Goal: Connect with others: Establish contact or relationships with other users

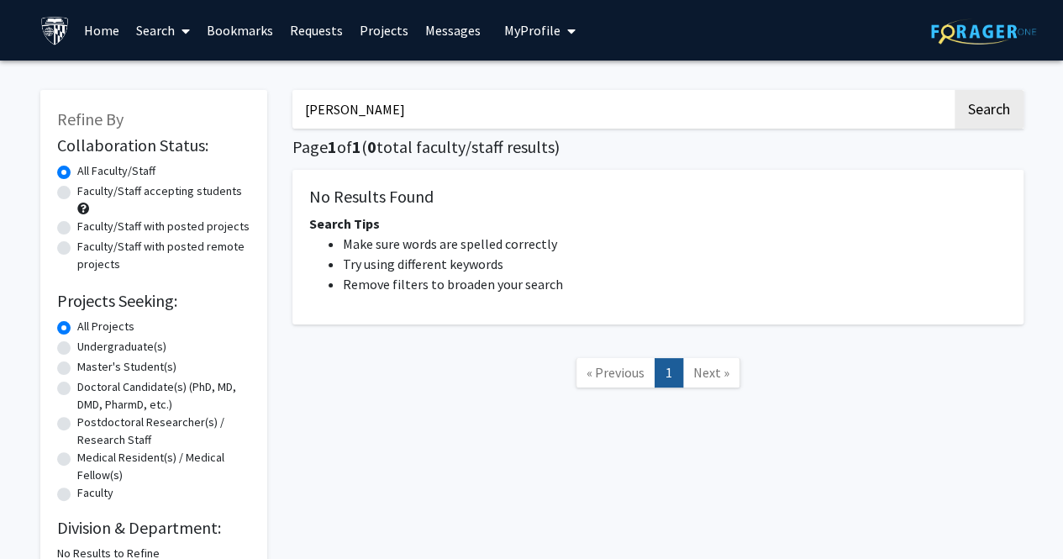
click at [288, 33] on link "Requests" at bounding box center [316, 30] width 70 height 59
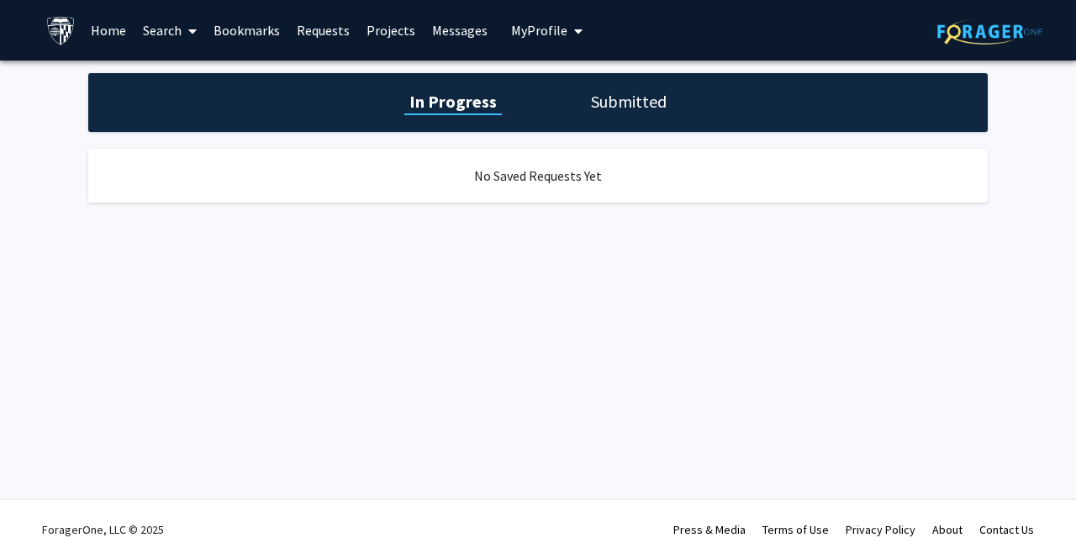
click at [233, 39] on link "Bookmarks" at bounding box center [246, 30] width 83 height 59
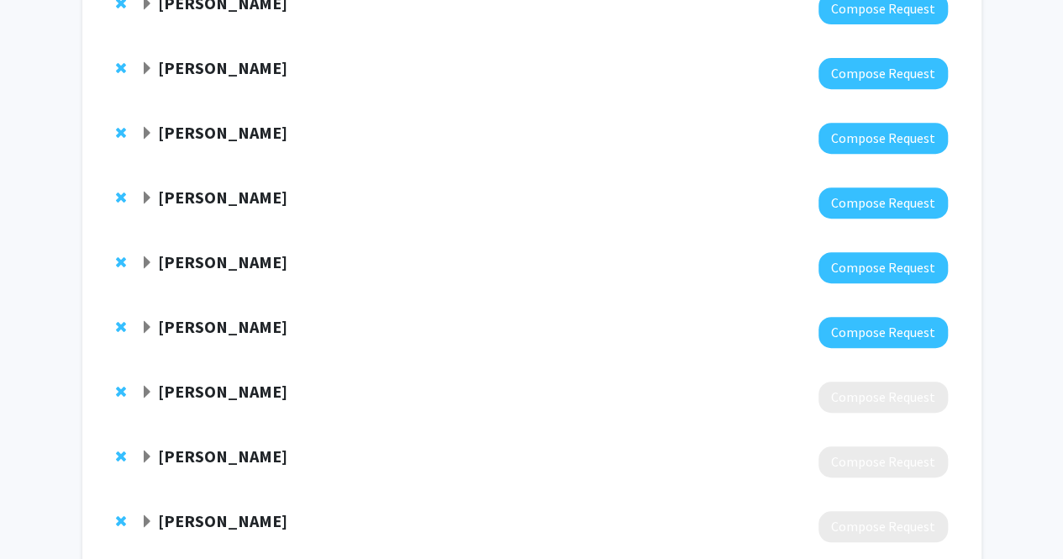
scroll to position [286, 0]
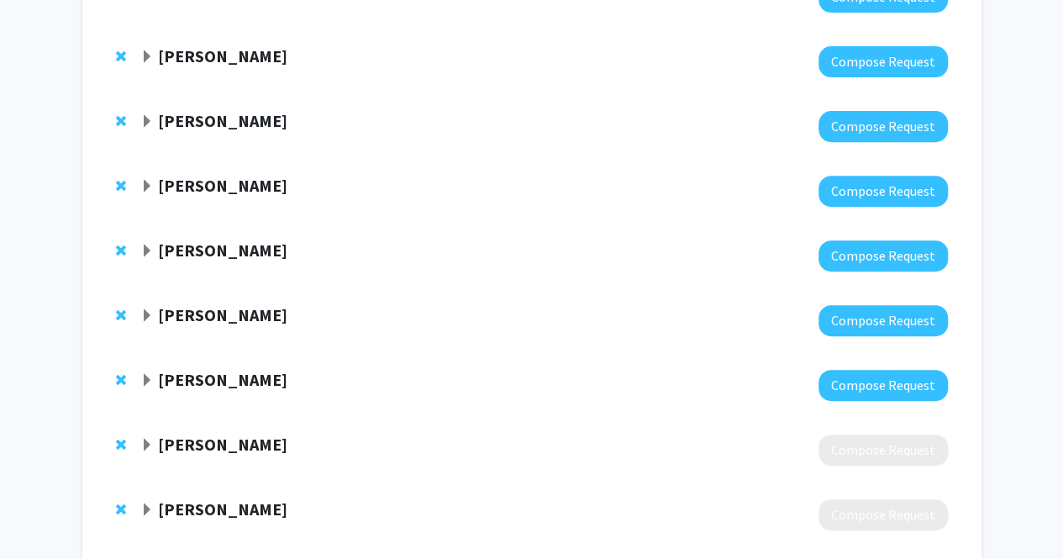
click at [243, 385] on strong "[PERSON_NAME]" at bounding box center [222, 379] width 129 height 21
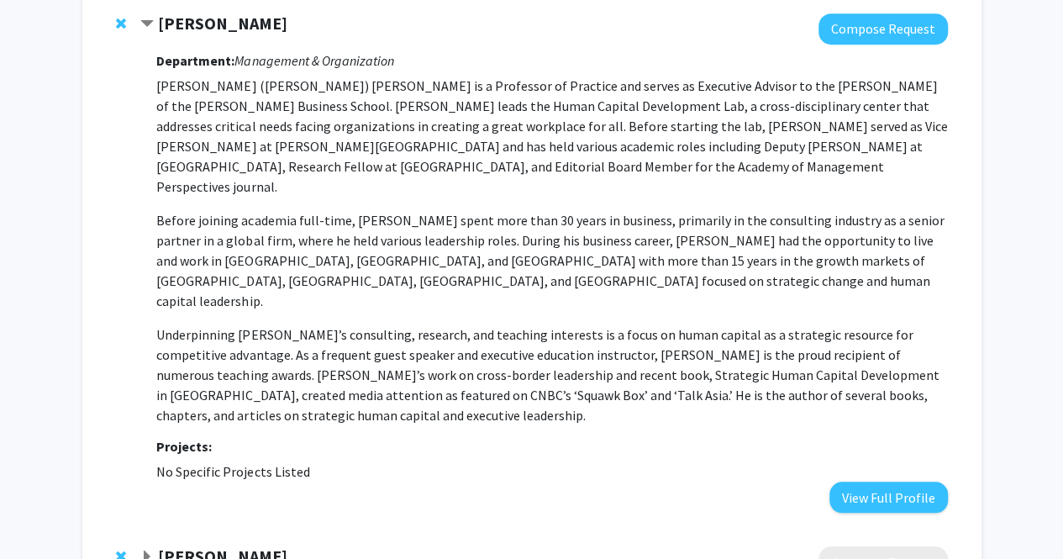
scroll to position [329, 0]
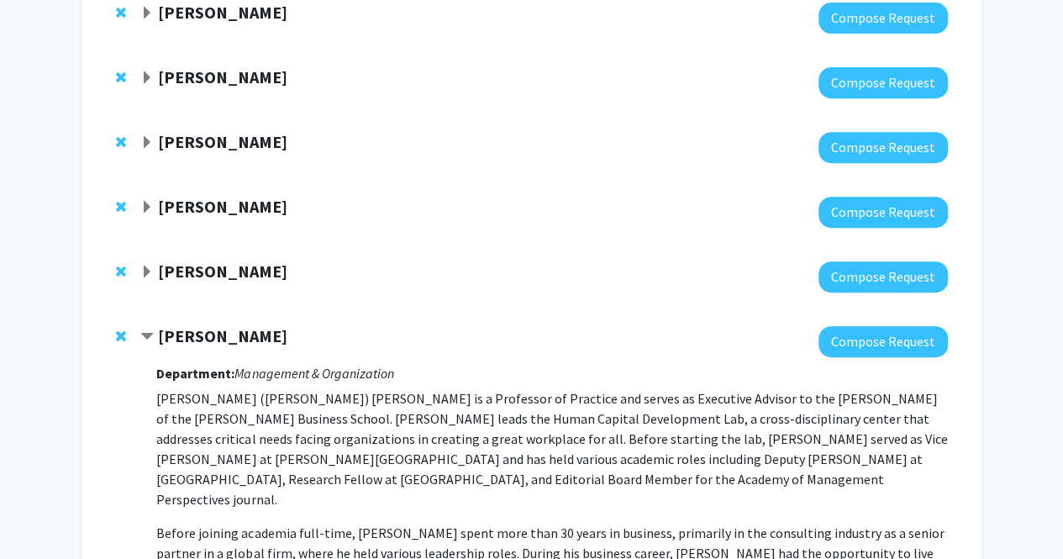
click at [202, 276] on strong "[PERSON_NAME]" at bounding box center [222, 270] width 129 height 21
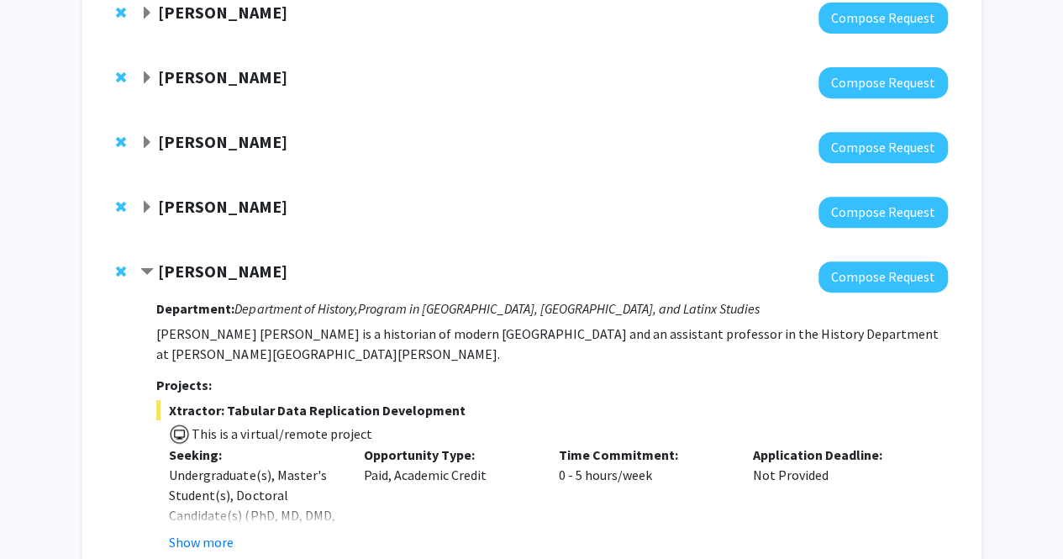
scroll to position [512, 0]
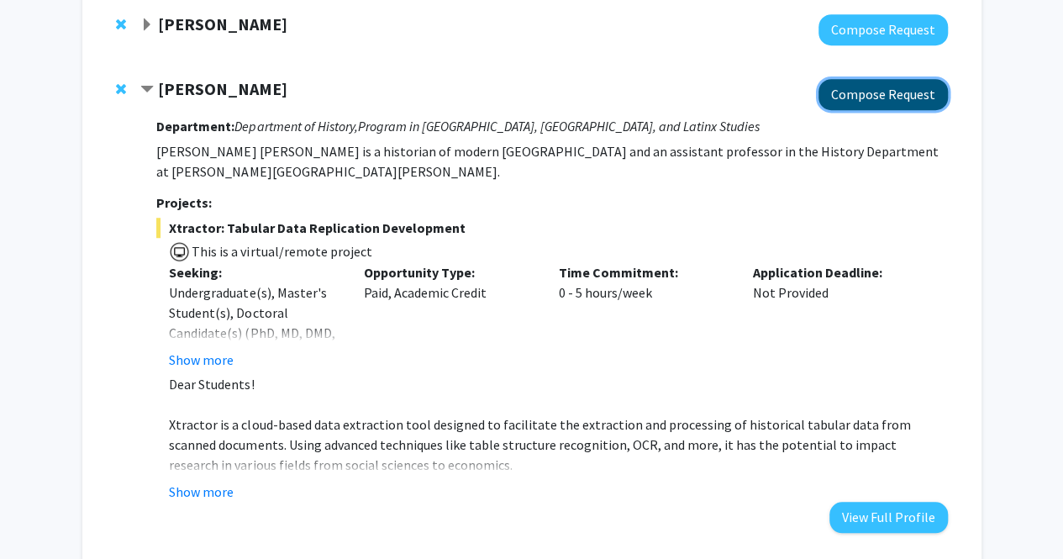
click at [886, 83] on button "Compose Request" at bounding box center [882, 94] width 129 height 31
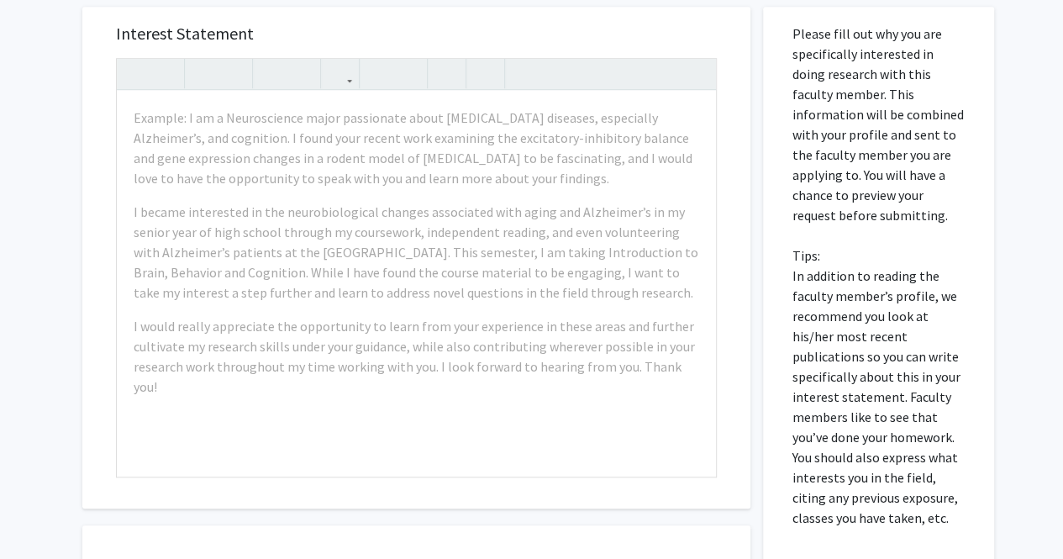
scroll to position [661, 0]
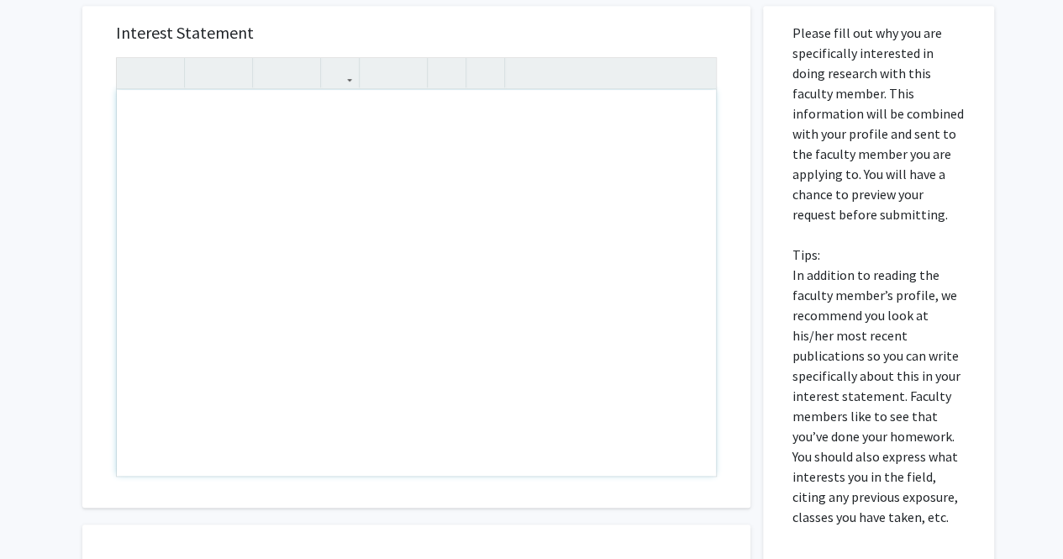
click at [327, 326] on div "Note to users with screen readers: Please press Alt+0 or Option+0 to deactivate…" at bounding box center [416, 283] width 599 height 386
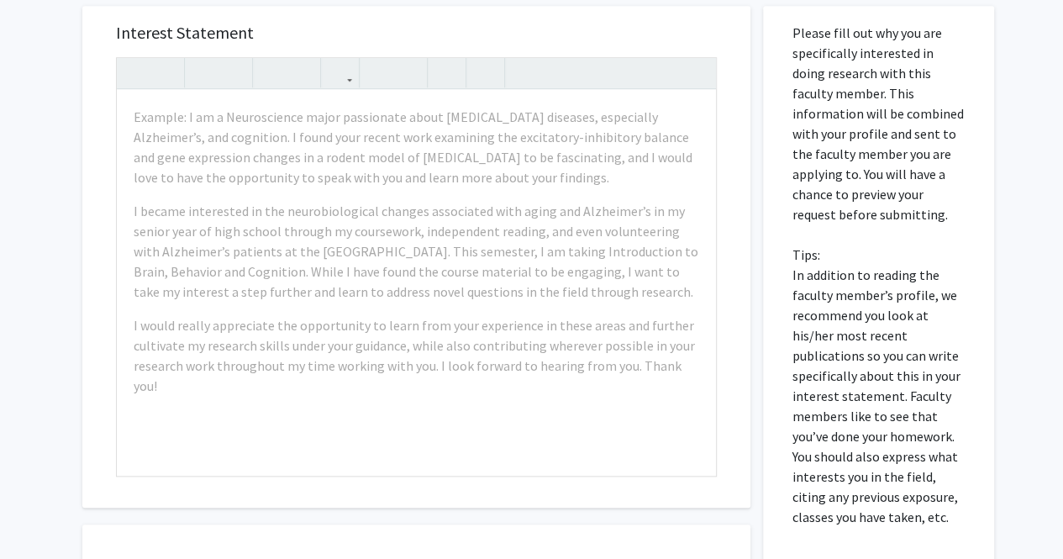
click at [969, 349] on div "Please fill out why you are specifically interested in doing research with this…" at bounding box center [879, 391] width 206 height 771
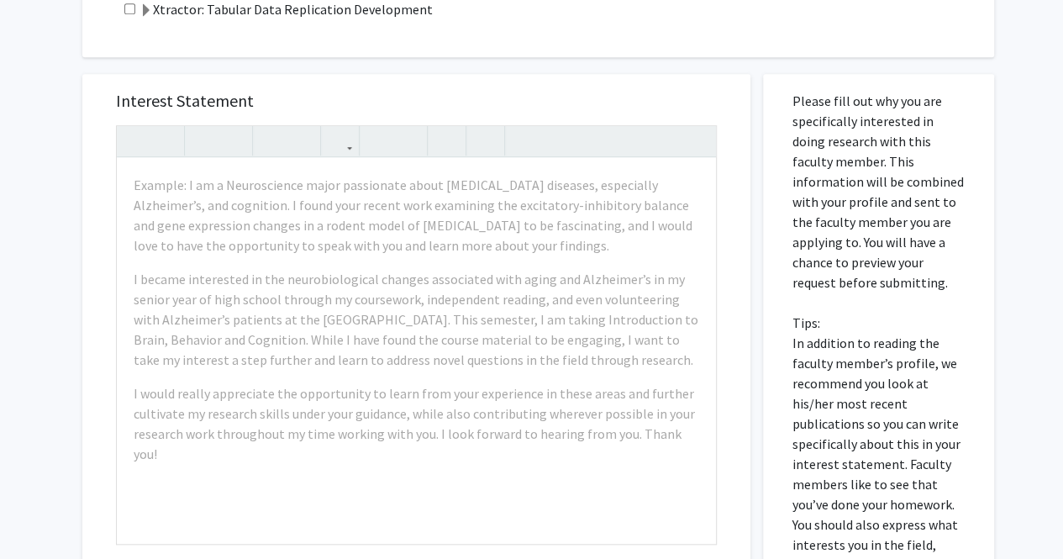
scroll to position [594, 0]
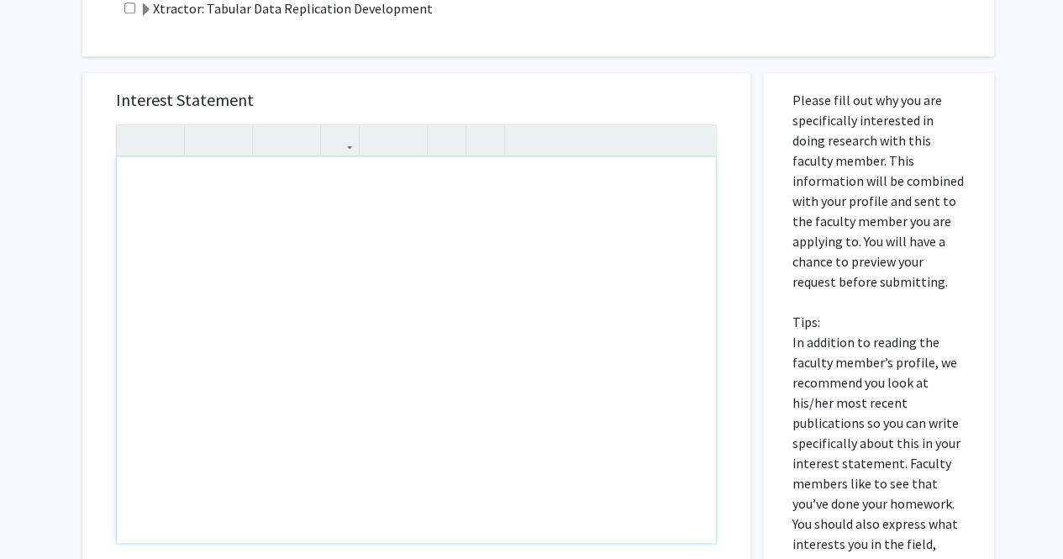
drag, startPoint x: 124, startPoint y: 174, endPoint x: 619, endPoint y: 421, distance: 553.1
click at [619, 421] on div "Note to users with screen readers: Please press Alt+0 or Option+0 to deactivate…" at bounding box center [416, 350] width 599 height 386
click at [866, 451] on p "Please fill out why you are specifically interested in doing research with this…" at bounding box center [878, 342] width 172 height 504
